Goal: Information Seeking & Learning: Learn about a topic

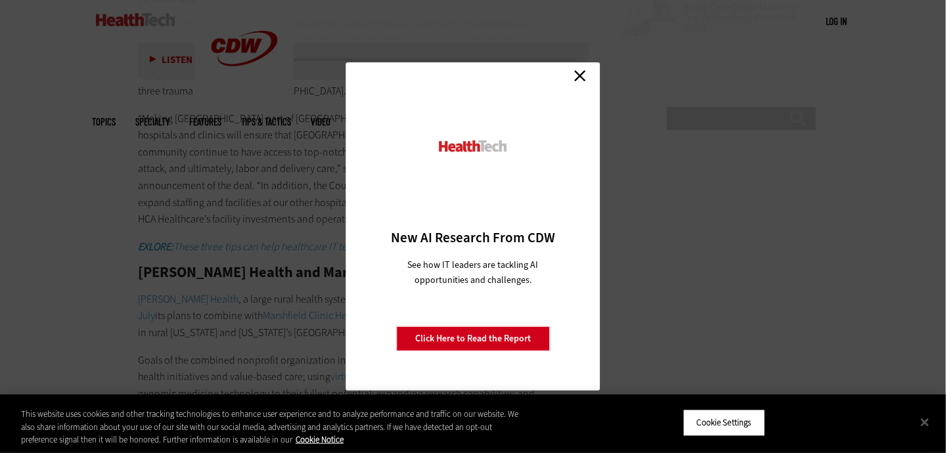
scroll to position [1642, 0]
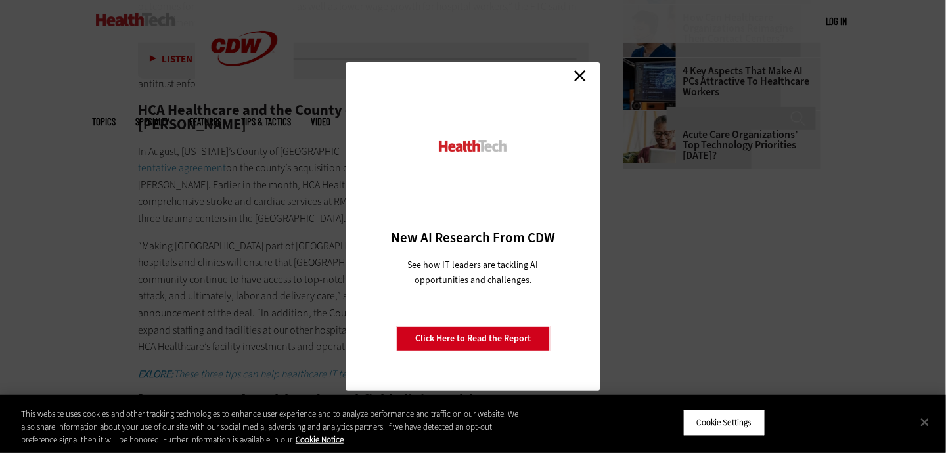
click at [579, 79] on link "Close" at bounding box center [580, 76] width 20 height 20
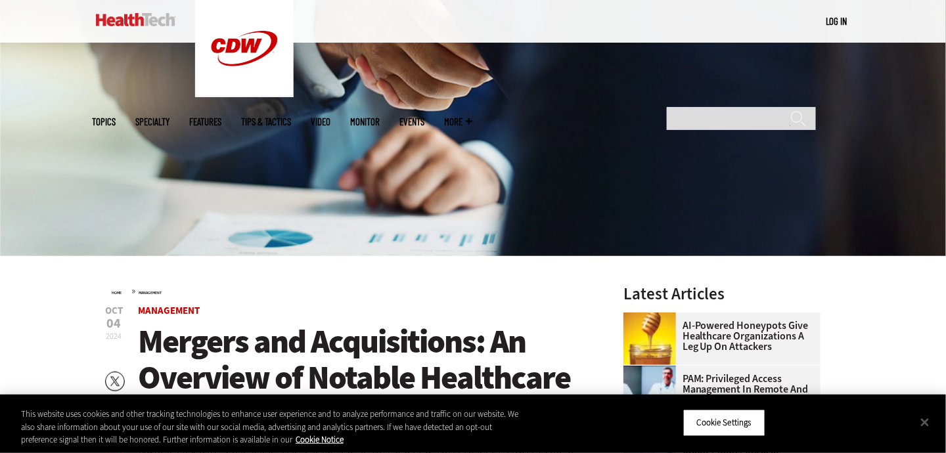
scroll to position [0, 0]
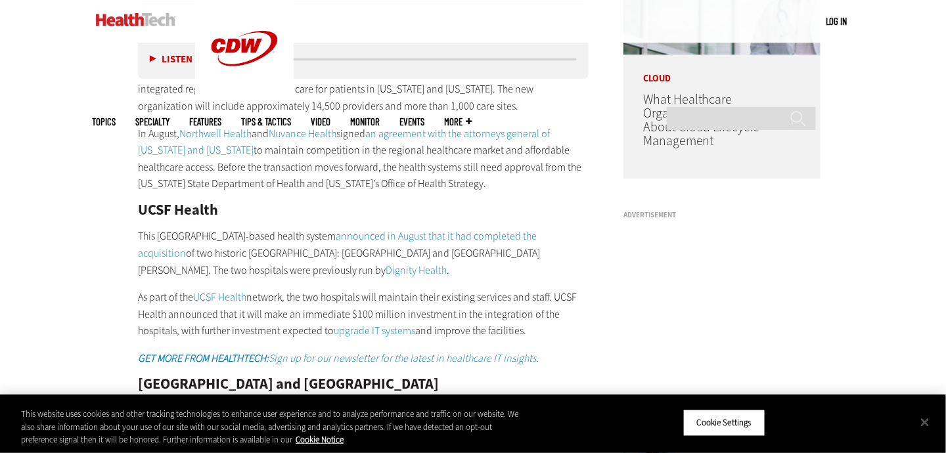
scroll to position [126, 0]
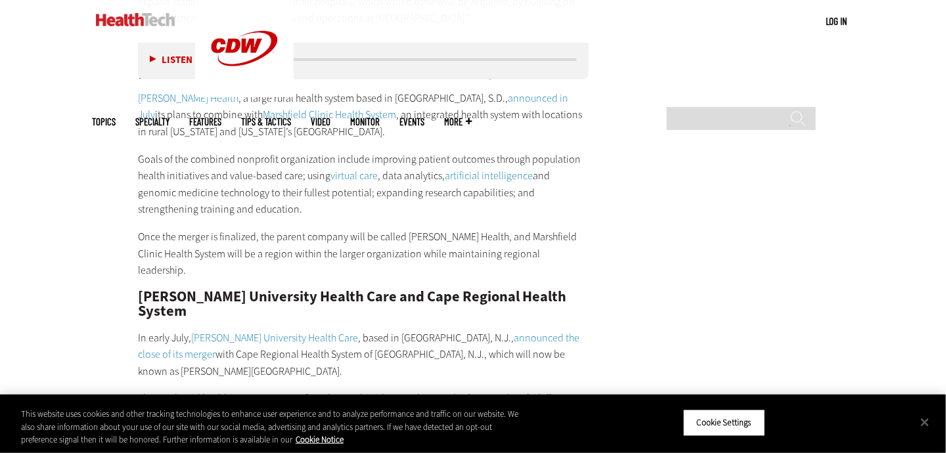
scroll to position [985, 0]
